Goal: Information Seeking & Learning: Find specific fact

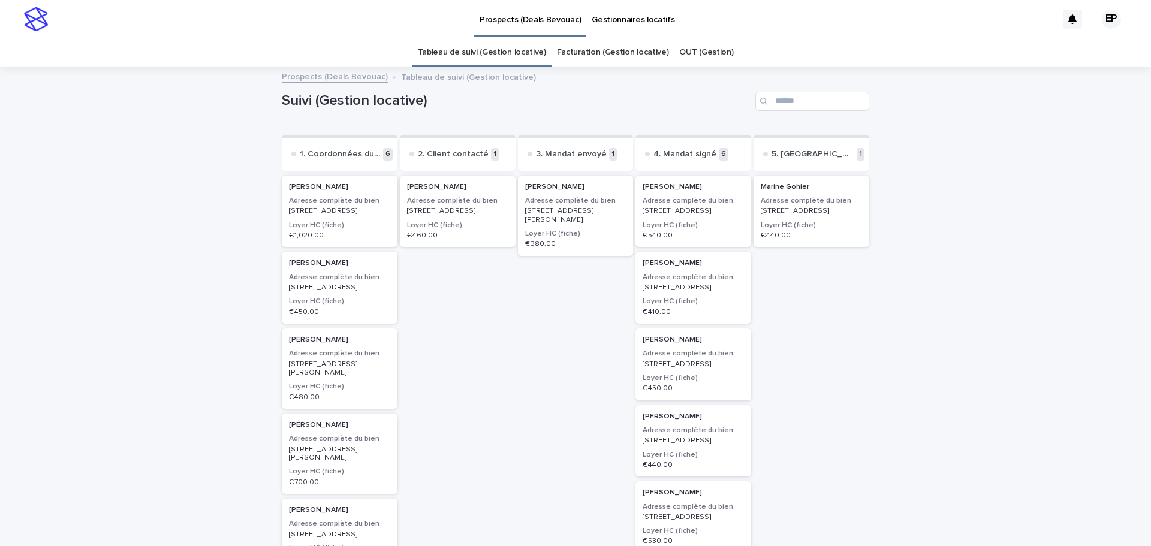
click at [538, 359] on div "[PERSON_NAME] Adresse complète du bien [STREET_ADDRESS][PERSON_NAME] Loyer HC (…" at bounding box center [576, 442] width 116 height 538
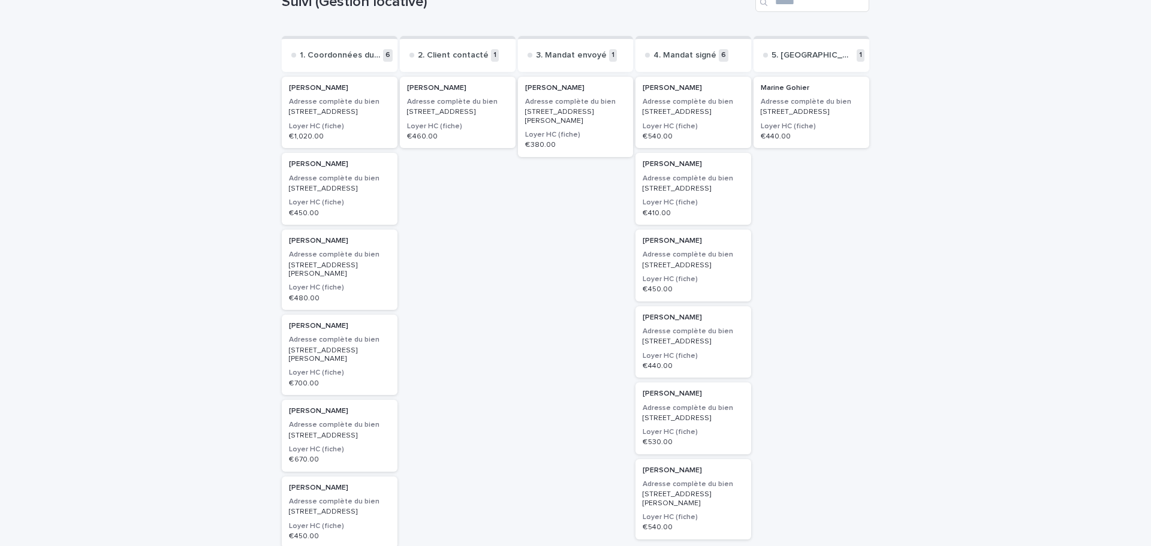
scroll to position [120, 0]
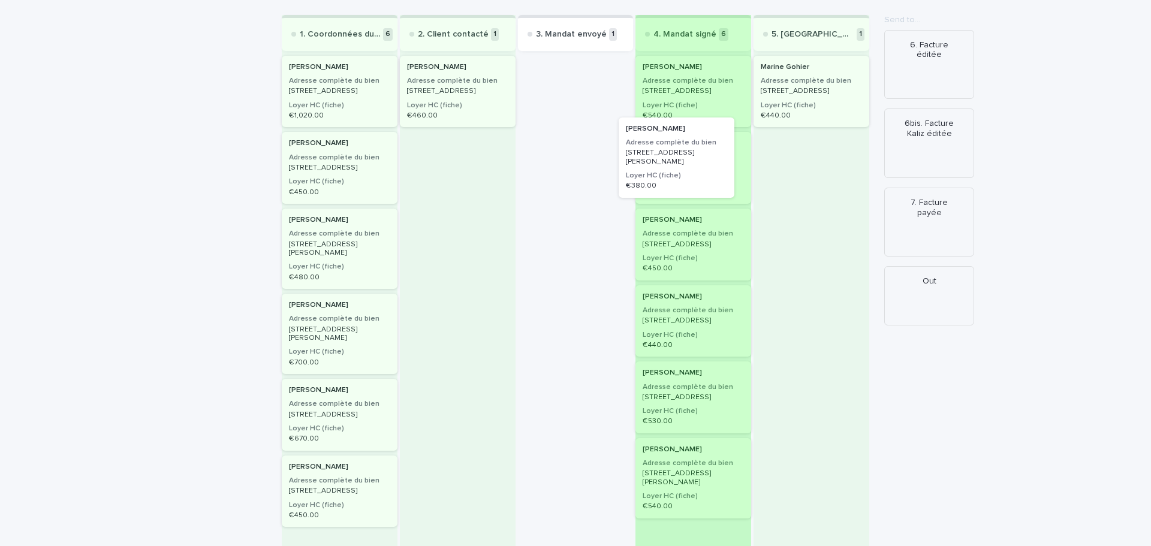
drag, startPoint x: 552, startPoint y: 92, endPoint x: 671, endPoint y: 167, distance: 140.5
click at [671, 167] on div "1. Coordonnées du client transmises 6 [PERSON_NAME] Adresse complète du bien [S…" at bounding box center [575, 303] width 587 height 577
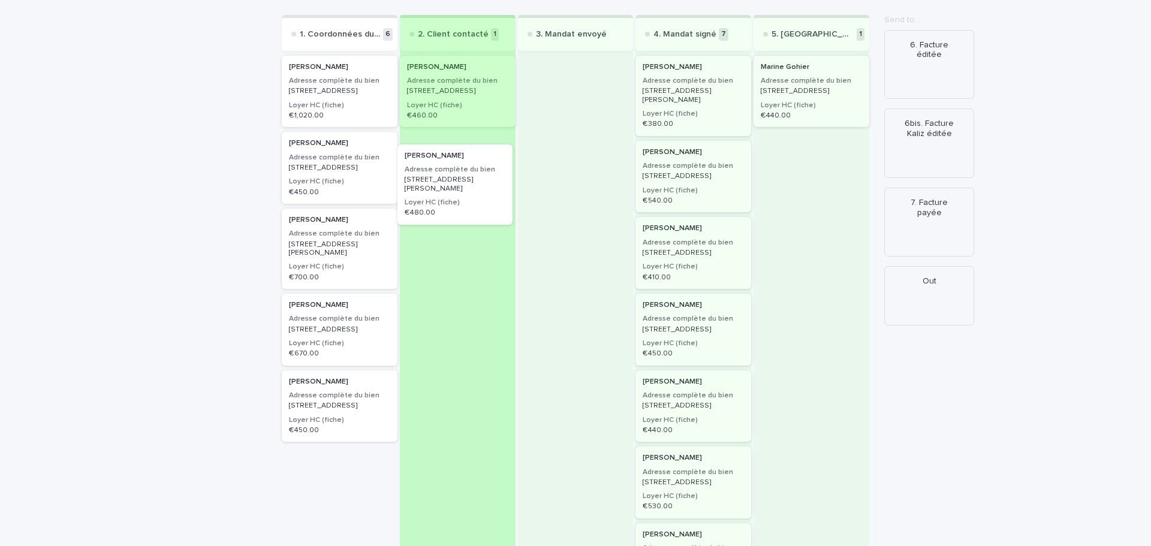
drag, startPoint x: 319, startPoint y: 270, endPoint x: 467, endPoint y: 167, distance: 179.6
click at [467, 167] on div "1. Coordonnées du client transmises 6 [PERSON_NAME] Adresse complète du bien [S…" at bounding box center [575, 341] width 587 height 653
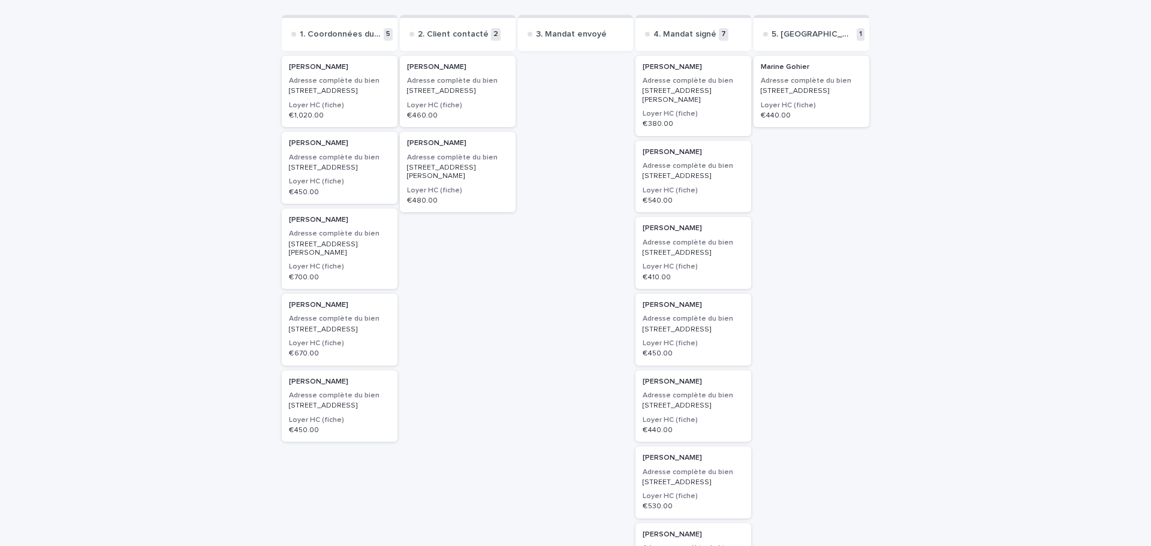
click at [446, 174] on p "[STREET_ADDRESS][PERSON_NAME]" at bounding box center [457, 172] width 101 height 17
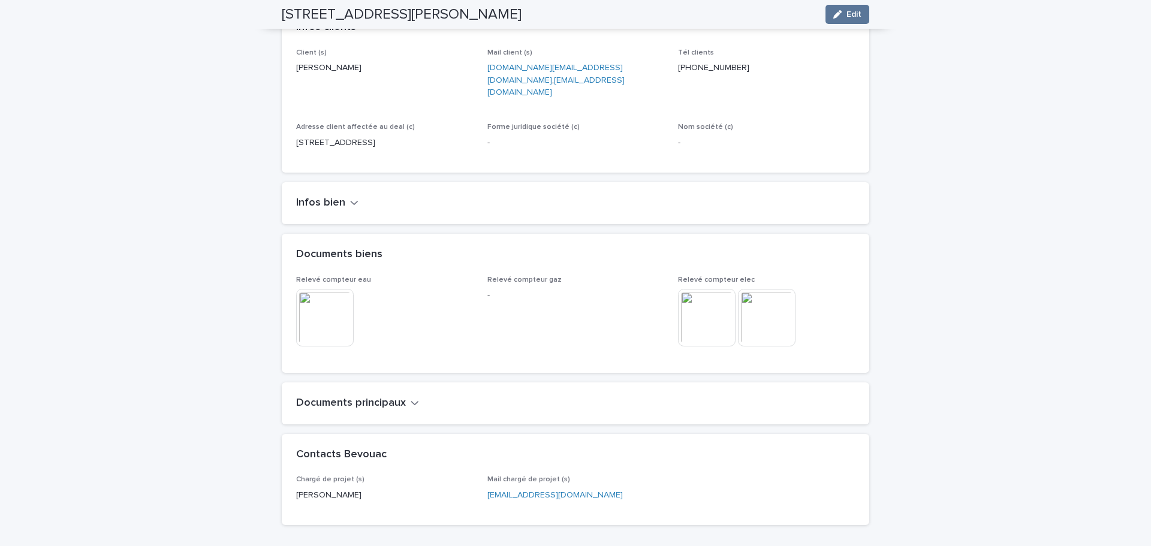
scroll to position [718, 0]
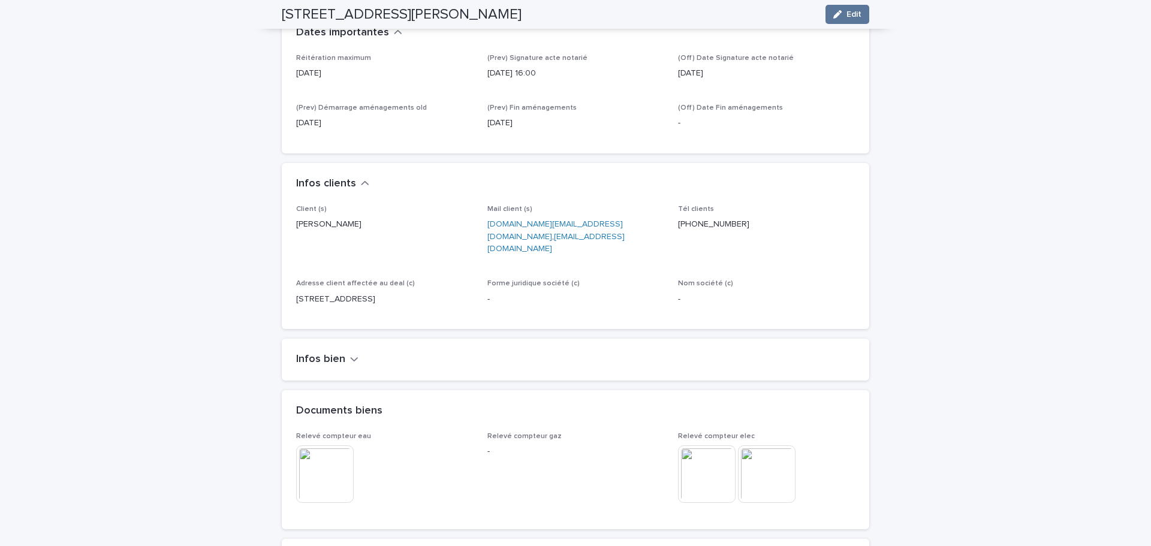
click at [325, 353] on h2 "Infos bien" at bounding box center [320, 359] width 49 height 13
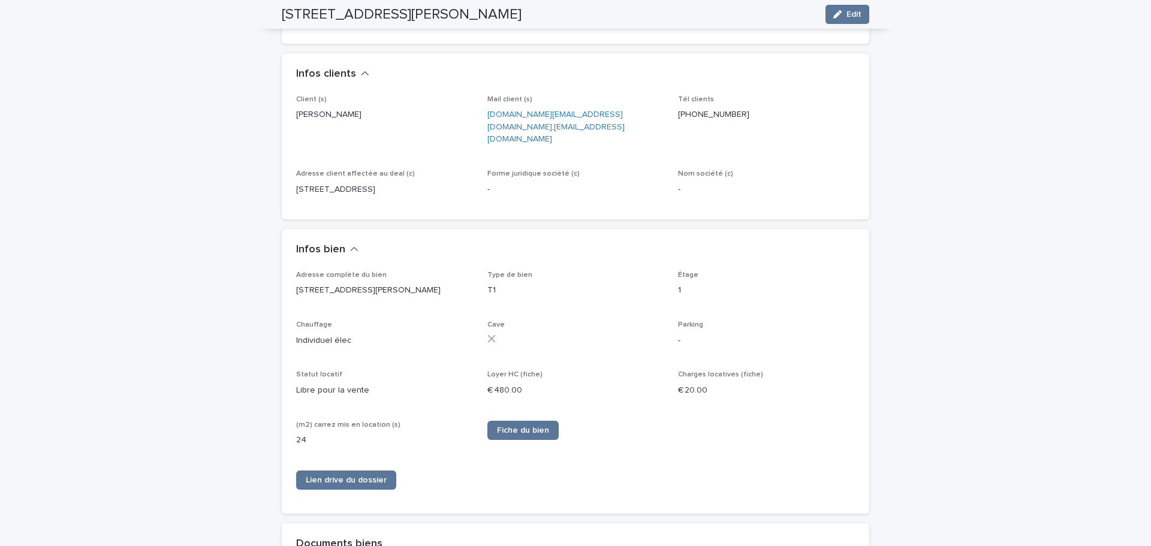
scroll to position [660, 0]
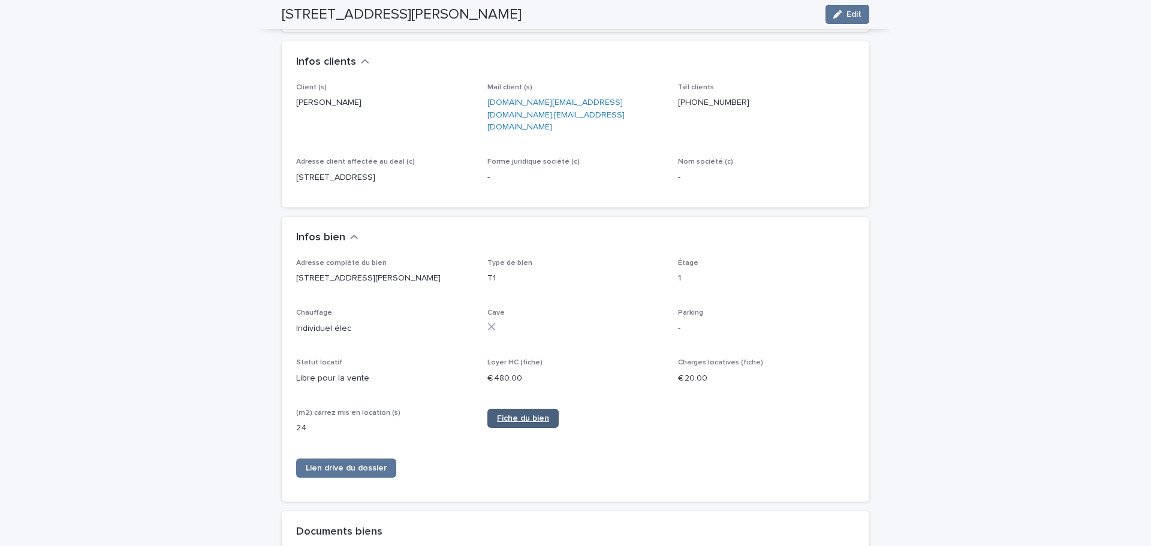
click at [508, 414] on span "Fiche du bien" at bounding box center [523, 418] width 52 height 8
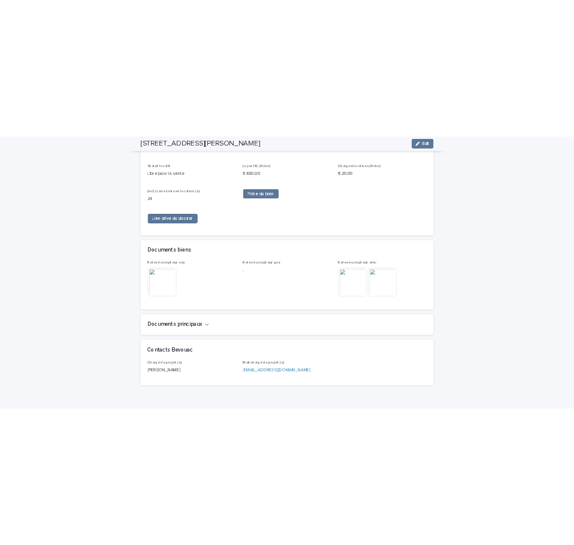
scroll to position [964, 0]
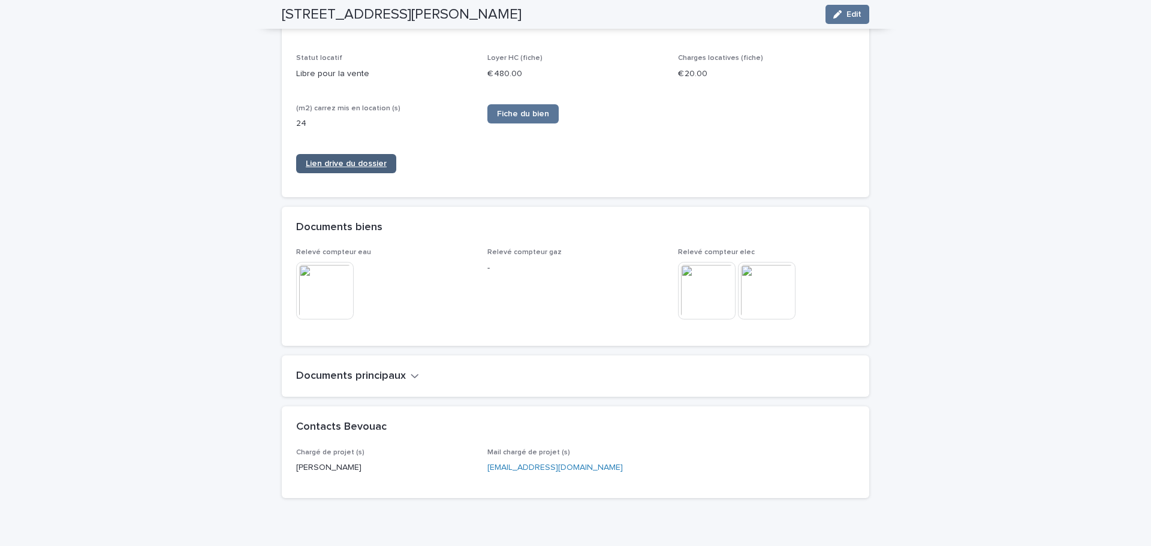
click at [323, 159] on span "Lien drive du dossier" at bounding box center [346, 163] width 81 height 8
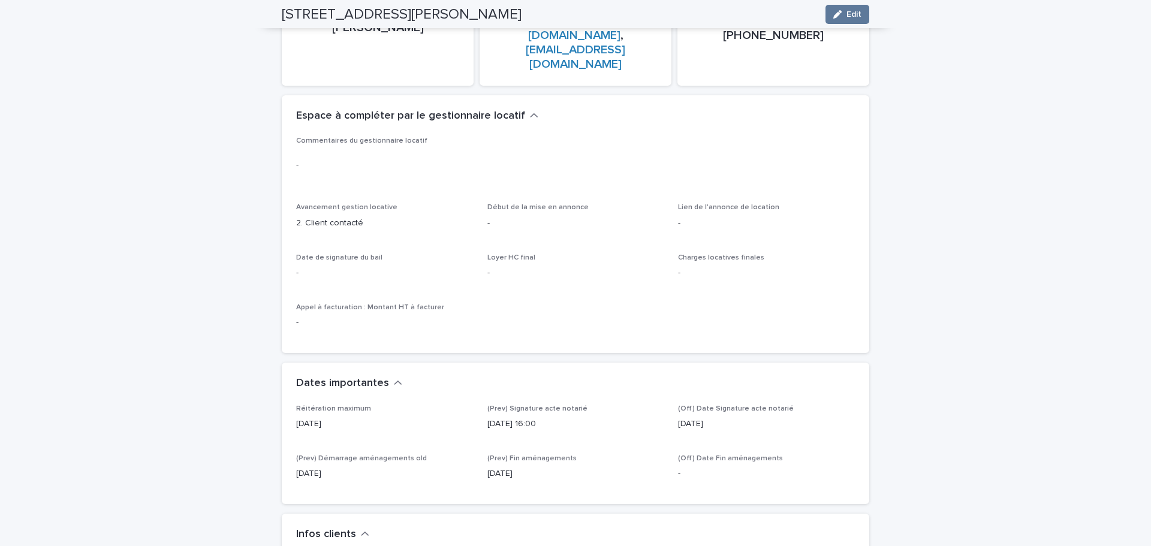
scroll to position [0, 0]
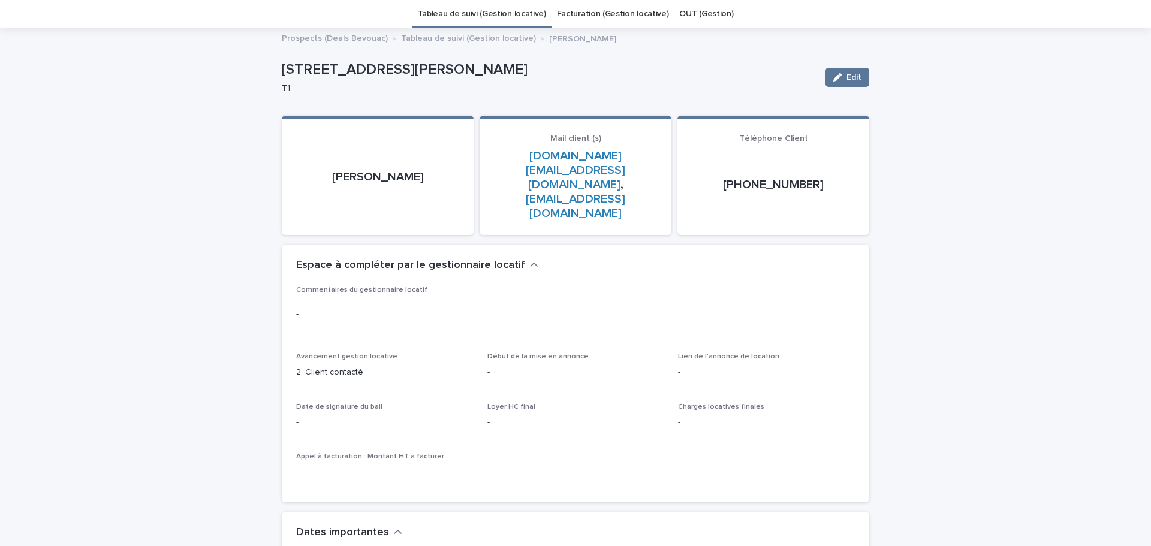
scroll to position [60, 0]
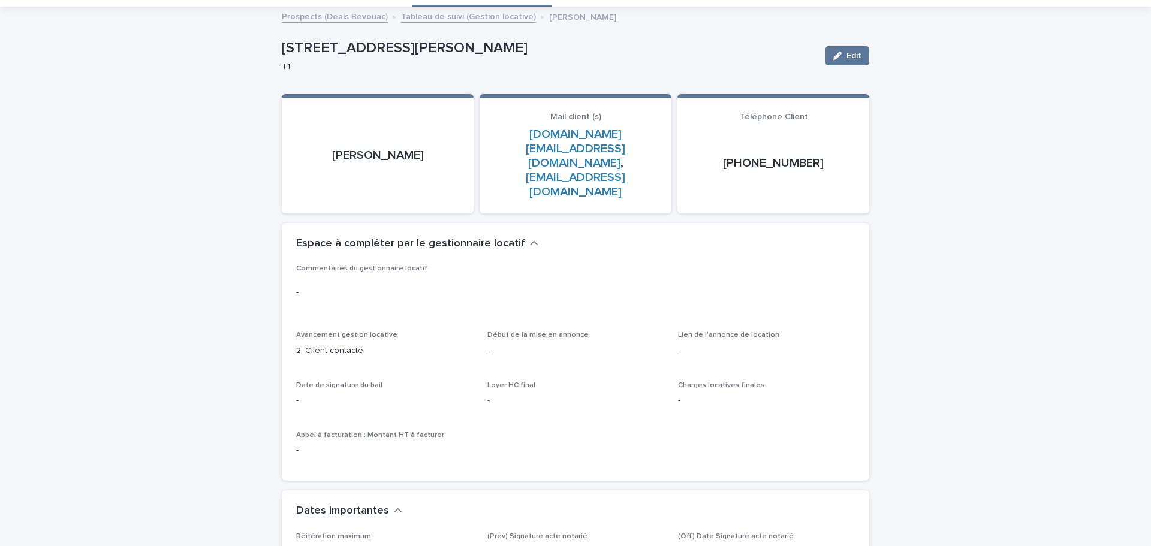
drag, startPoint x: 281, startPoint y: 48, endPoint x: 497, endPoint y: 45, distance: 216.4
click at [497, 45] on p "[STREET_ADDRESS][PERSON_NAME]" at bounding box center [549, 48] width 534 height 17
copy p "[STREET_ADDRESS][PERSON_NAME]"
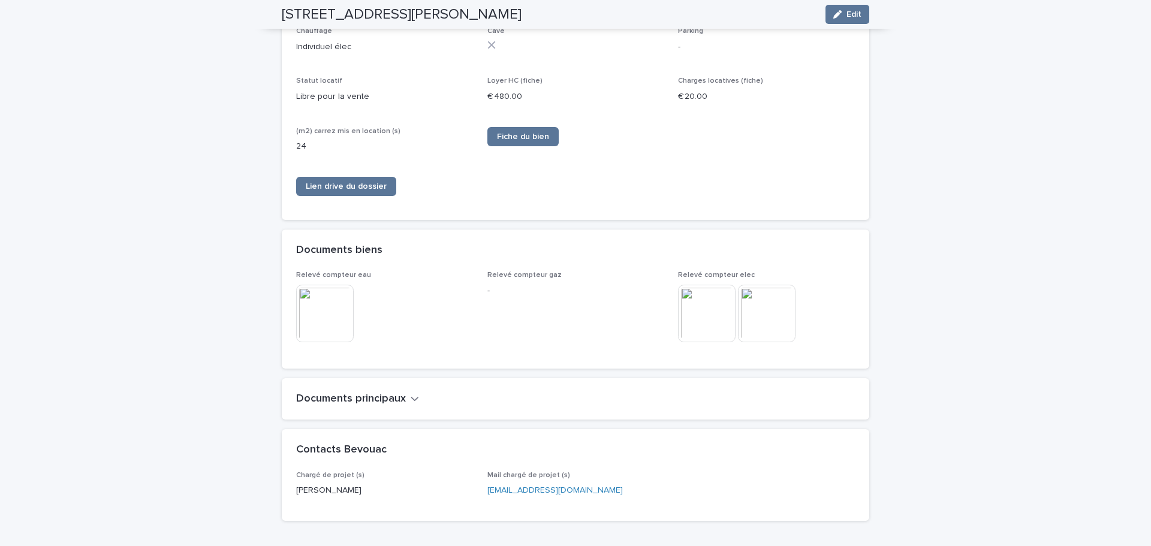
scroll to position [959, 0]
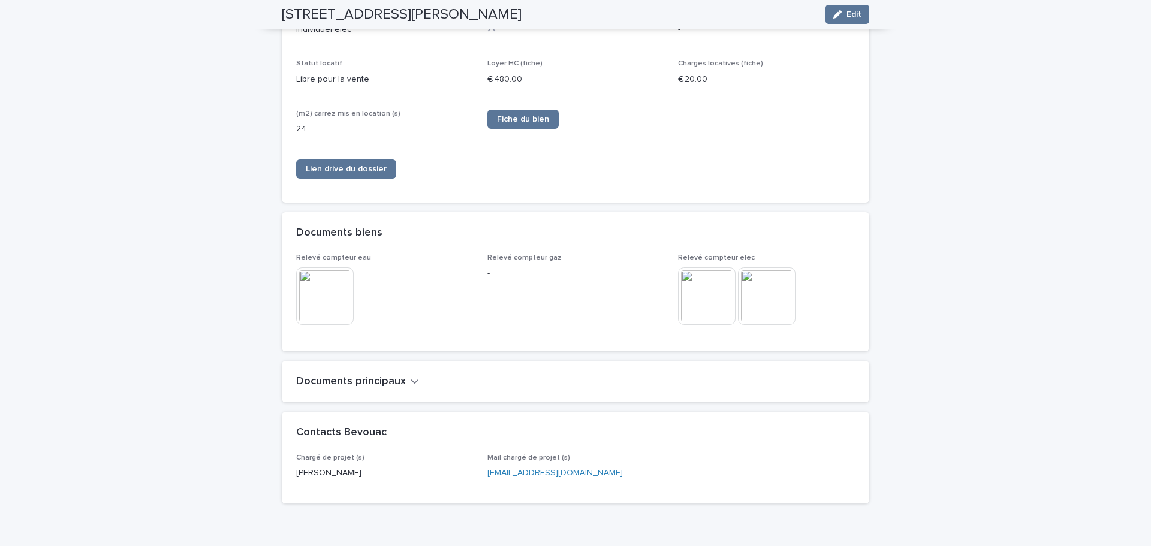
click at [361, 375] on h2 "Documents principaux" at bounding box center [351, 381] width 110 height 13
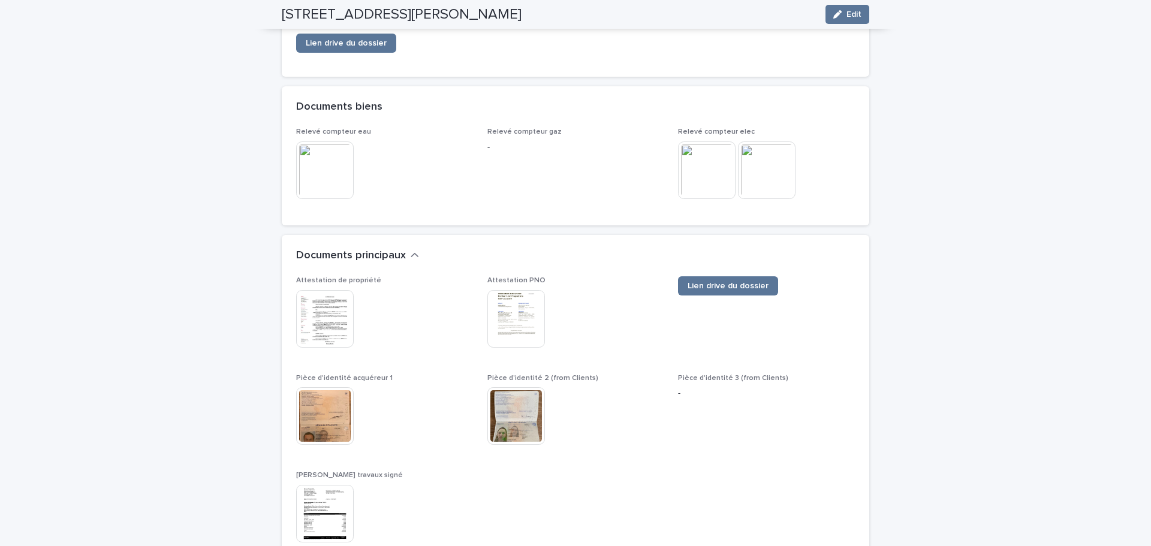
scroll to position [1199, 0]
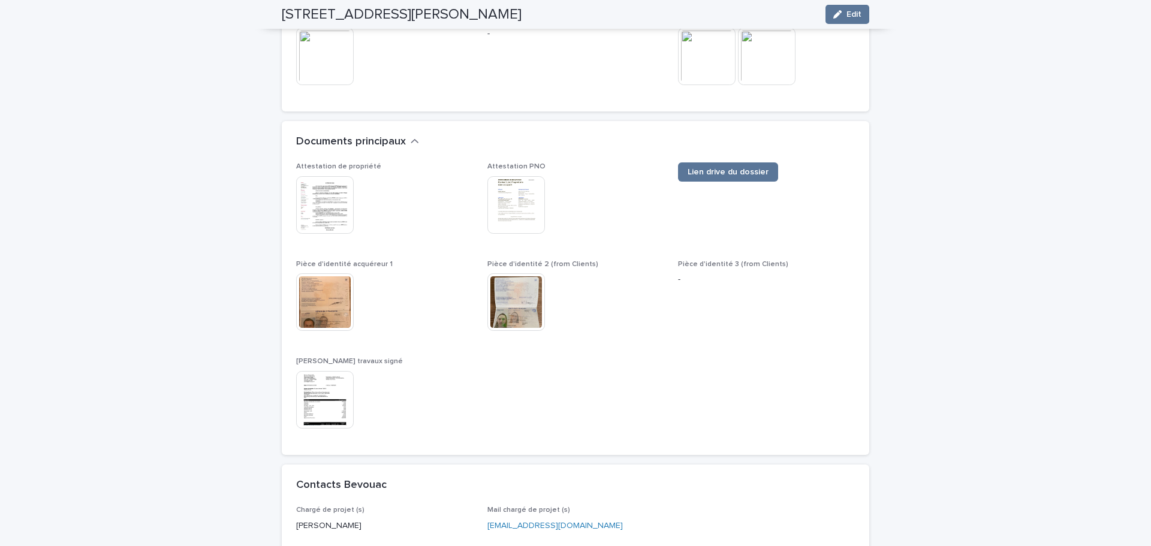
click at [322, 273] on img at bounding box center [325, 302] width 58 height 58
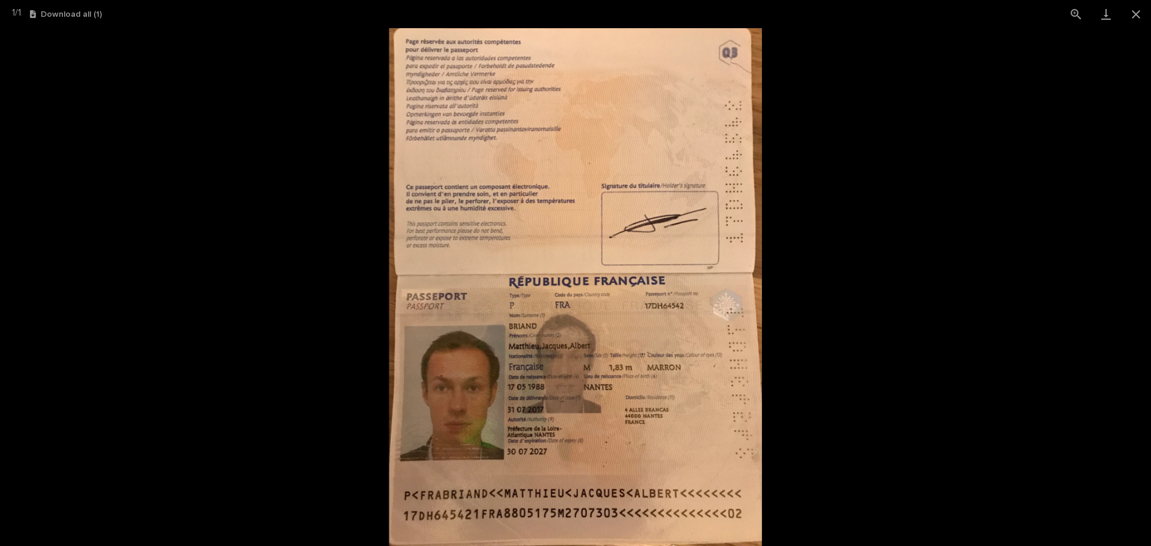
click at [1099, 167] on picture at bounding box center [575, 287] width 1151 height 518
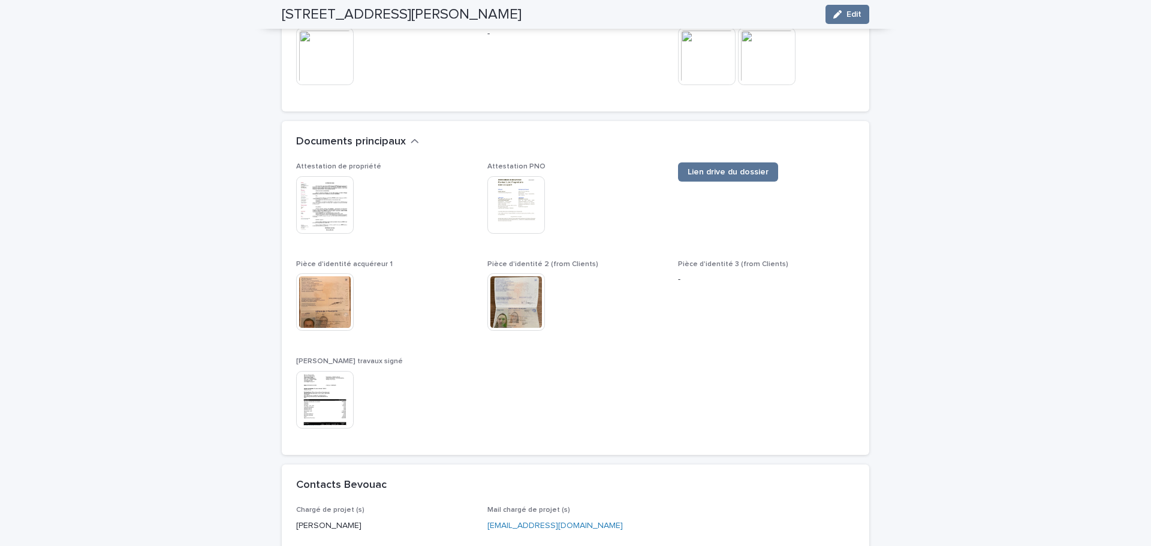
click at [514, 273] on img at bounding box center [516, 302] width 58 height 58
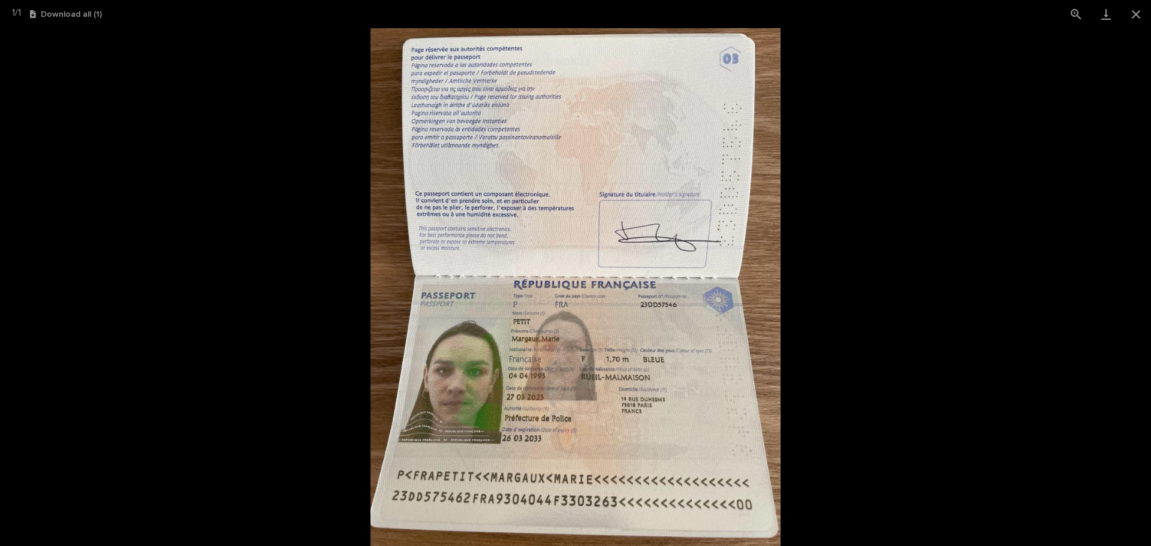
click at [1054, 205] on picture at bounding box center [575, 287] width 1151 height 518
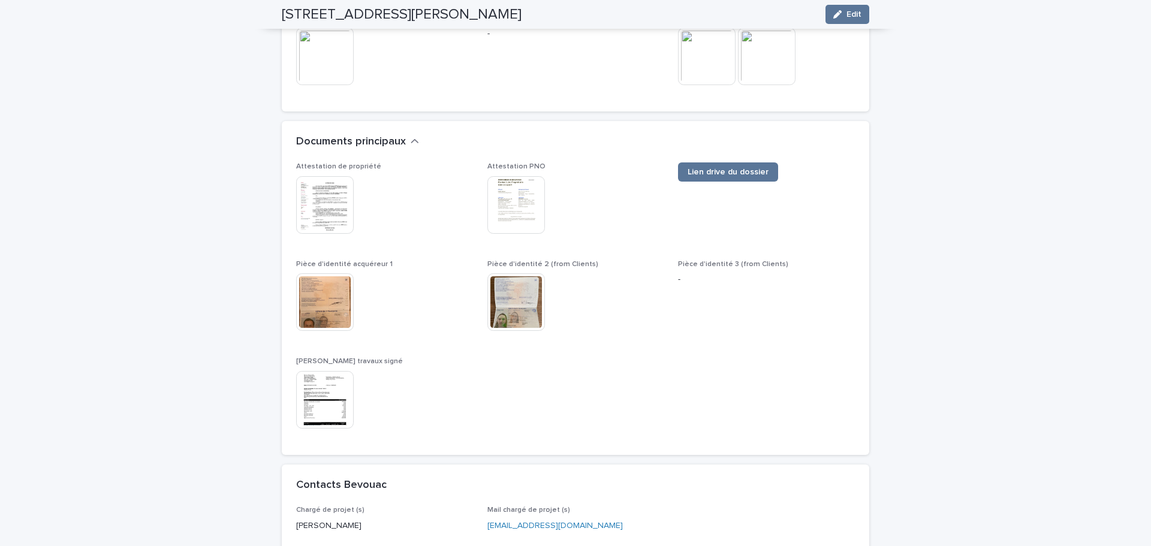
click at [328, 176] on img at bounding box center [325, 205] width 58 height 58
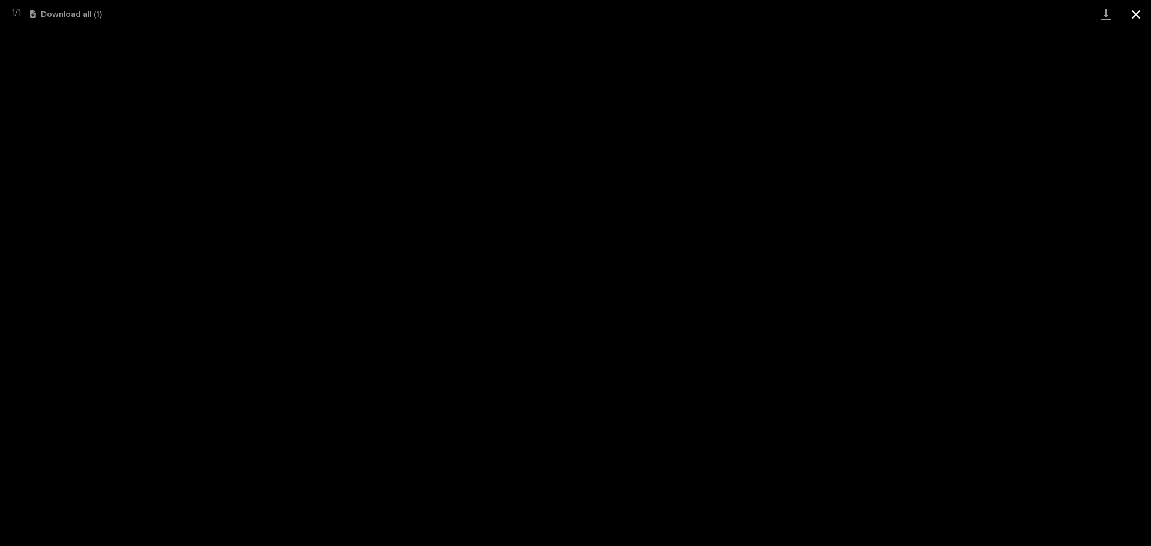
click at [1134, 14] on button "Close gallery" at bounding box center [1136, 14] width 30 height 28
